Goal: Check status

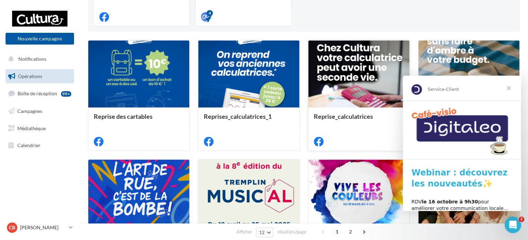
scroll to position [173, 0]
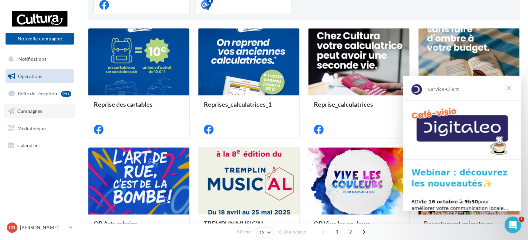
click at [30, 111] on span "Campagnes" at bounding box center [29, 111] width 25 height 6
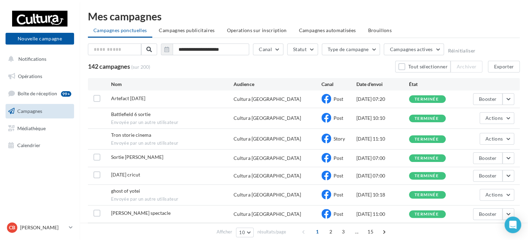
click at [145, 115] on span "Battlefield 6 sortie" at bounding box center [130, 114] width 39 height 6
click at [505, 117] on button "Actions" at bounding box center [496, 118] width 35 height 12
click at [468, 134] on button "Voir les résultats" at bounding box center [479, 135] width 69 height 18
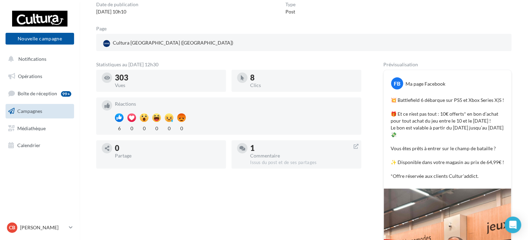
scroll to position [69, 0]
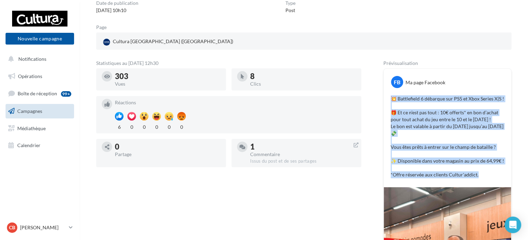
drag, startPoint x: 392, startPoint y: 97, endPoint x: 478, endPoint y: 176, distance: 116.8
click at [478, 176] on p "💥 Battlefield 6 débarque sur PS5 et Xbox Series X|S ! 🎁 Et ce n’est pas tout : …" at bounding box center [446, 136] width 113 height 83
copy p "💥 Battlefield 6 débarque sur PS5 et Xbox Series X|S ! 🎁 Et ce n’est pas tout : …"
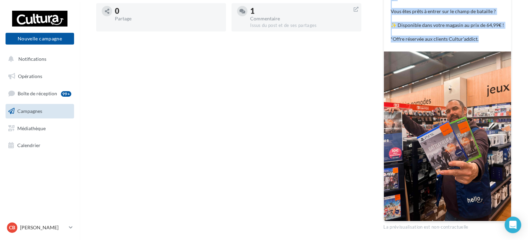
scroll to position [208, 0]
